Goal: Check status: Check status

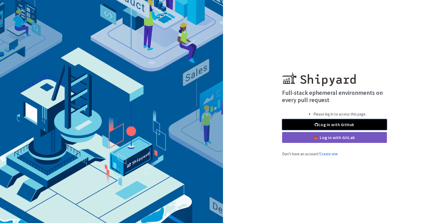
click at [300, 123] on link "Log in with GitHub" at bounding box center [334, 124] width 105 height 11
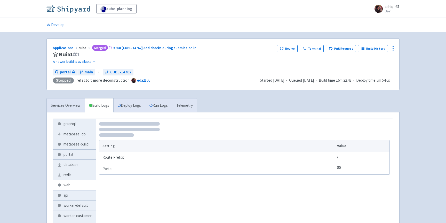
click at [69, 5] on img at bounding box center [68, 9] width 44 height 8
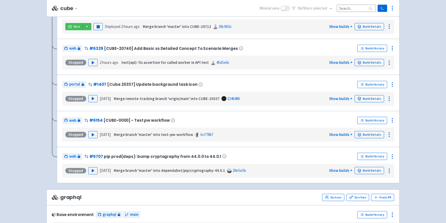
scroll to position [308, 0]
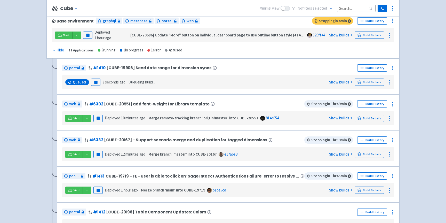
scroll to position [78, 0]
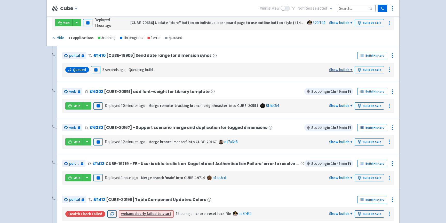
click at [348, 70] on link "Show builds +" at bounding box center [340, 69] width 23 height 5
click at [364, 70] on link "Build Details" at bounding box center [369, 69] width 29 height 7
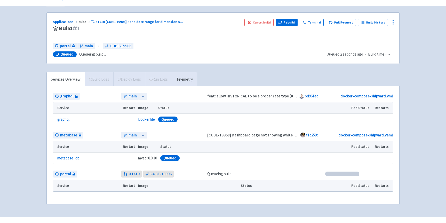
scroll to position [36, 0]
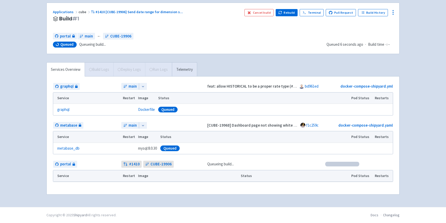
click at [146, 86] on div at bounding box center [143, 86] width 8 height 7
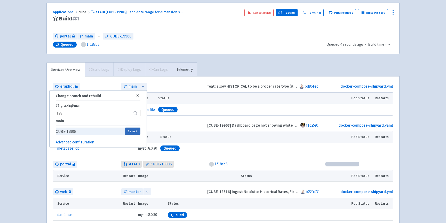
type input "199"
click at [130, 127] on button "Select" at bounding box center [132, 130] width 15 height 7
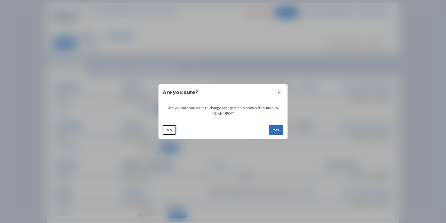
click at [277, 132] on button "Yes" at bounding box center [276, 129] width 14 height 9
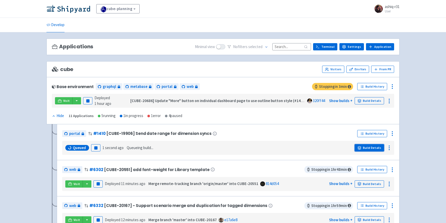
click at [378, 148] on link "Build Details" at bounding box center [369, 147] width 29 height 7
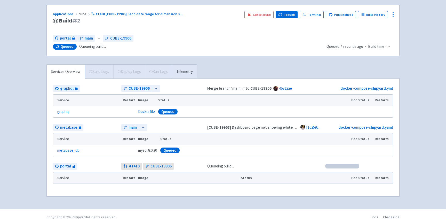
scroll to position [32, 0]
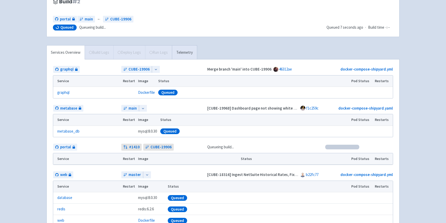
scroll to position [57, 0]
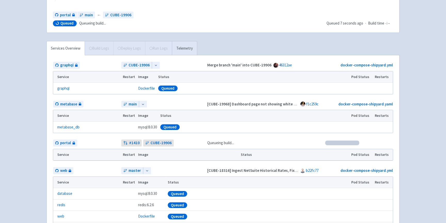
click at [147, 171] on icon at bounding box center [147, 171] width 4 height 4
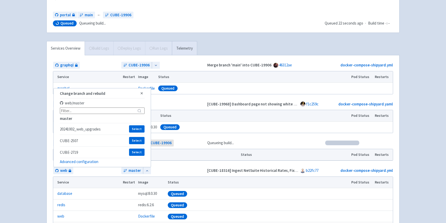
click at [196, 52] on link "Telemetry" at bounding box center [184, 48] width 25 height 14
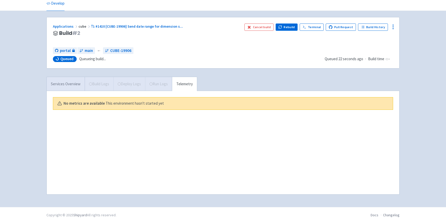
click at [62, 89] on link "Services Overview" at bounding box center [66, 84] width 38 height 14
